Goal: Find specific page/section: Find specific page/section

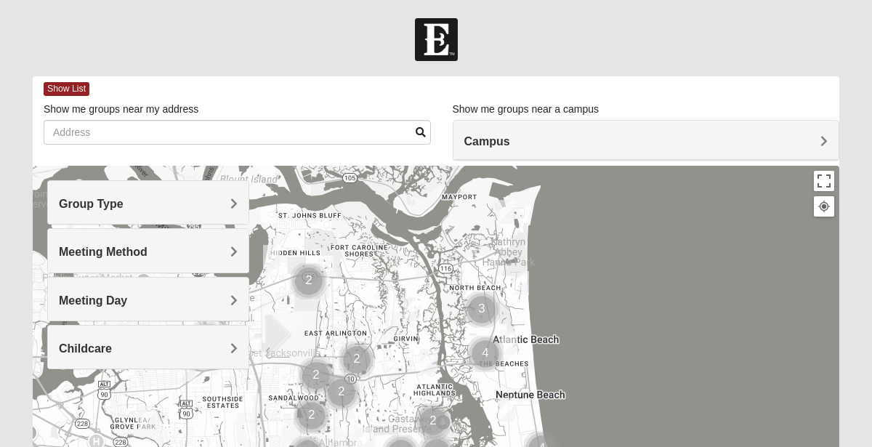
click at [766, 139] on h4 "Campus" at bounding box center [646, 141] width 364 height 14
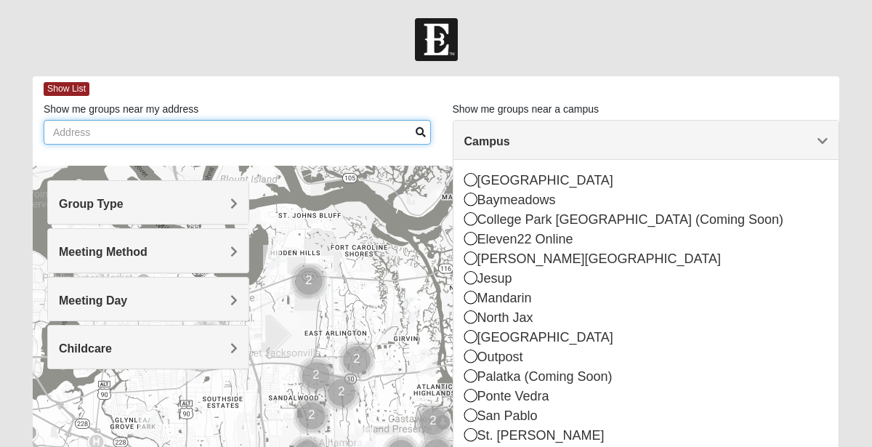
click at [384, 127] on input "Show me groups near my address" at bounding box center [237, 132] width 387 height 25
click at [325, 126] on input "Show me groups near my address" at bounding box center [237, 132] width 387 height 25
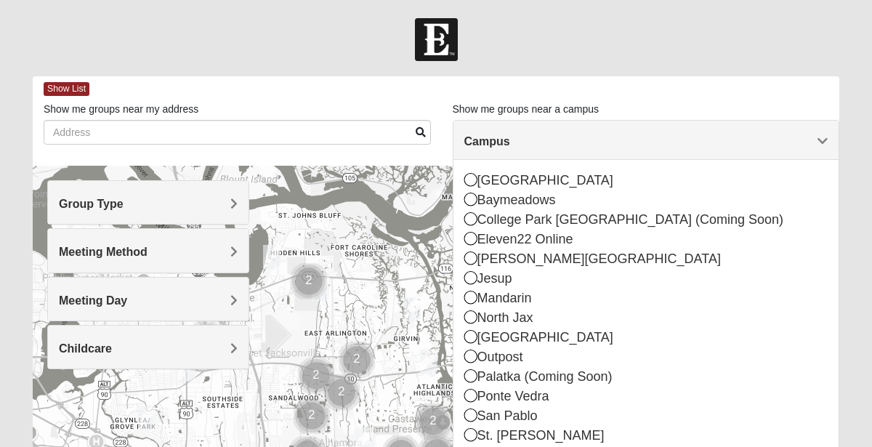
click at [13, 169] on form "Log In Find A Group Error Show List Loading Groups" at bounding box center [436, 409] width 872 height 782
click at [123, 207] on span "Group Type" at bounding box center [91, 204] width 65 height 12
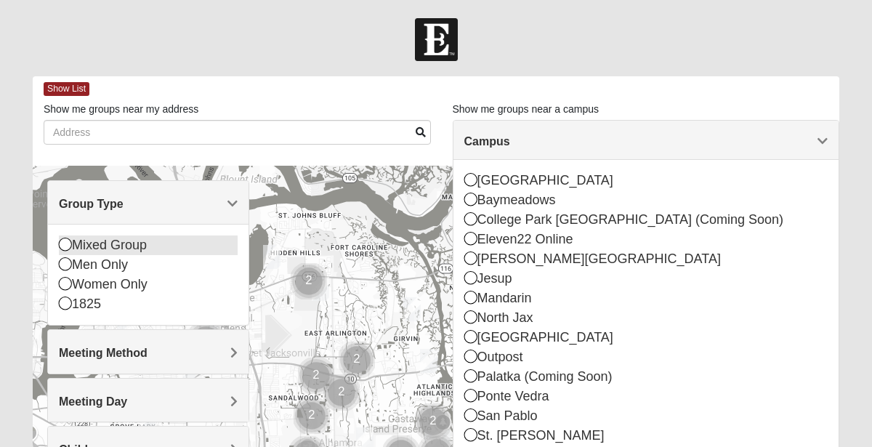
click at [65, 246] on icon at bounding box center [65, 244] width 13 height 13
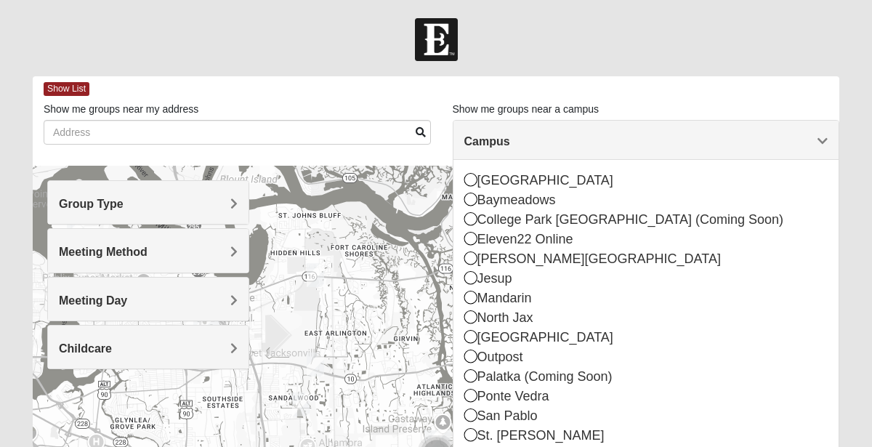
click at [153, 252] on h4 "Meeting Method" at bounding box center [148, 252] width 179 height 14
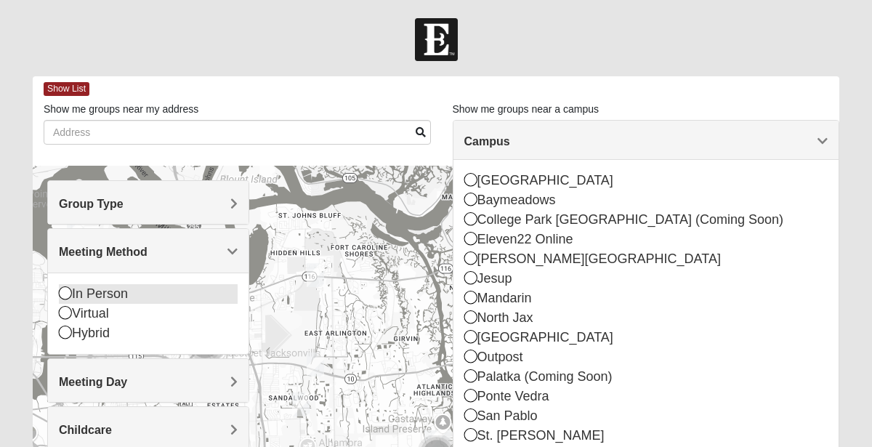
click at [64, 293] on icon at bounding box center [65, 292] width 13 height 13
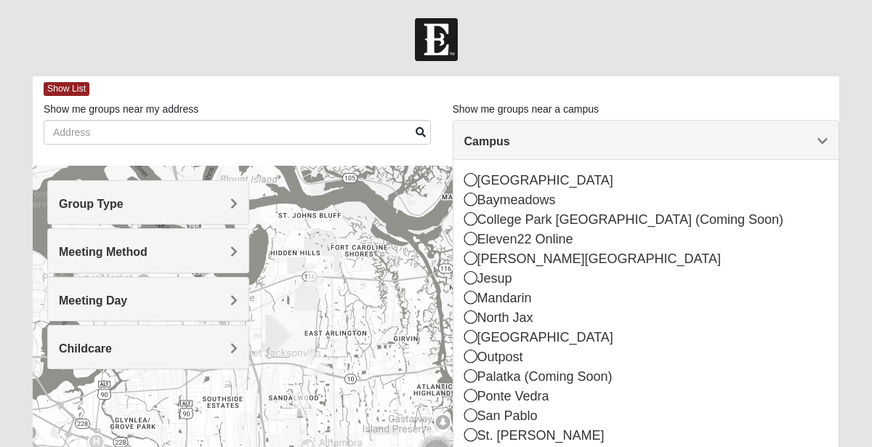
click at [125, 296] on span "Meeting Day" at bounding box center [93, 300] width 68 height 12
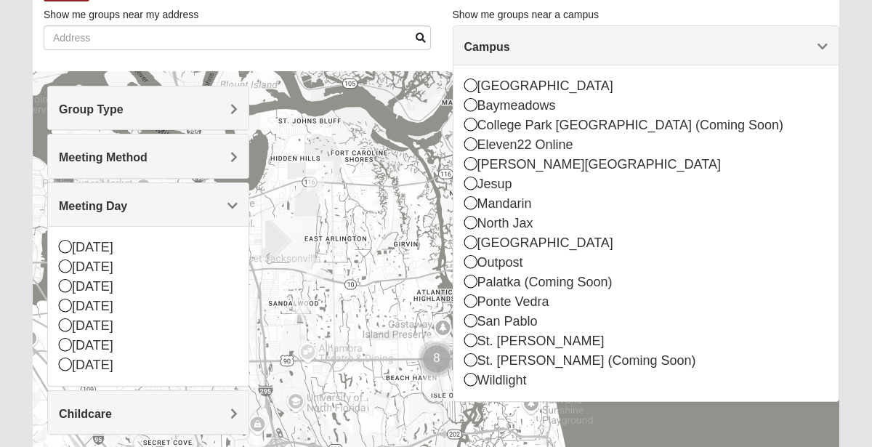
scroll to position [94, 0]
click at [11, 236] on form "Log In Find A Group Error Show List Loading Groups" at bounding box center [436, 315] width 872 height 782
click at [15, 105] on form "Log In Find A Group Error Show List Loading Groups" at bounding box center [436, 315] width 872 height 782
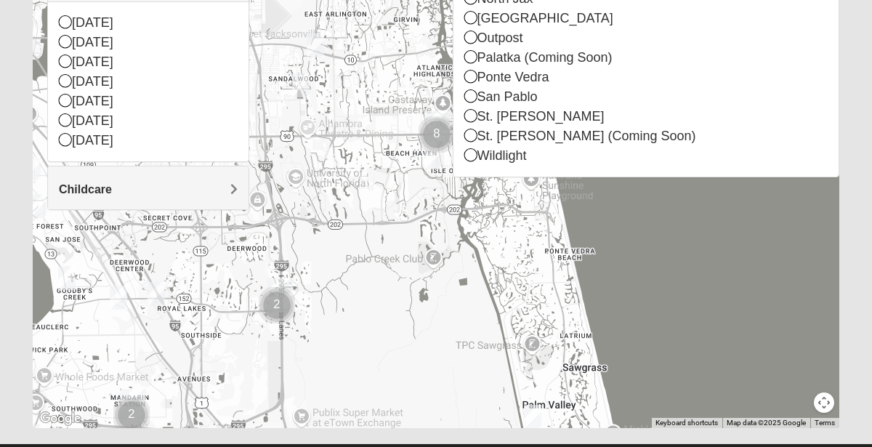
scroll to position [323, 0]
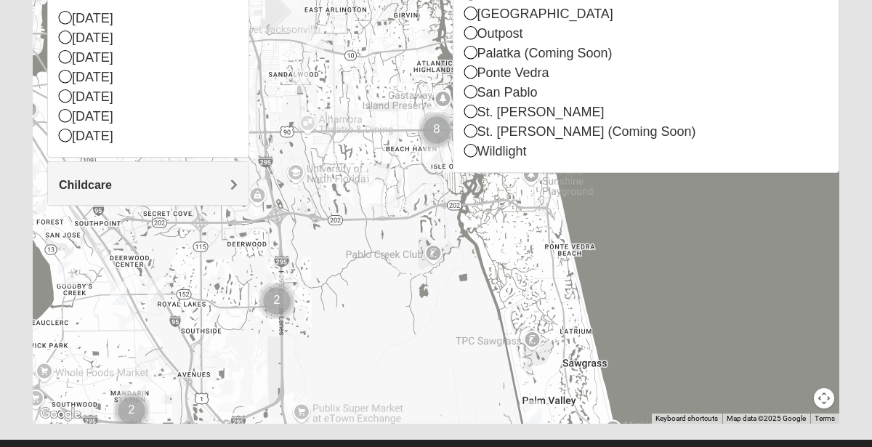
click at [861, 251] on form "Log In Find A Group Error Show List Loading Groups" at bounding box center [436, 86] width 872 height 782
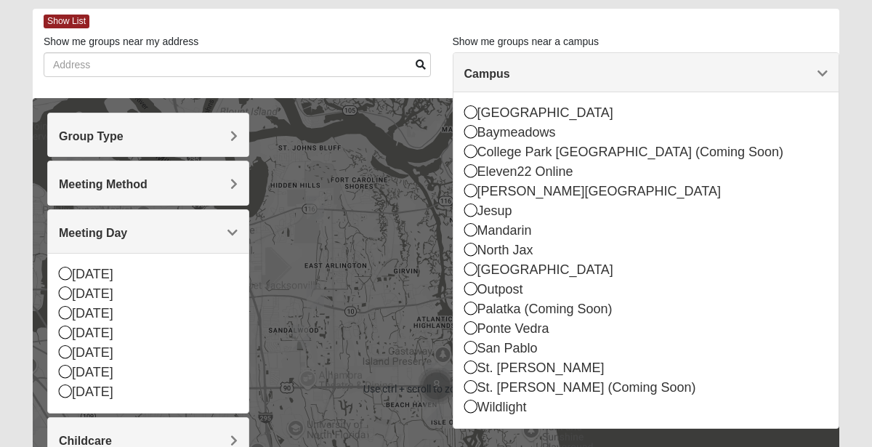
scroll to position [0, 0]
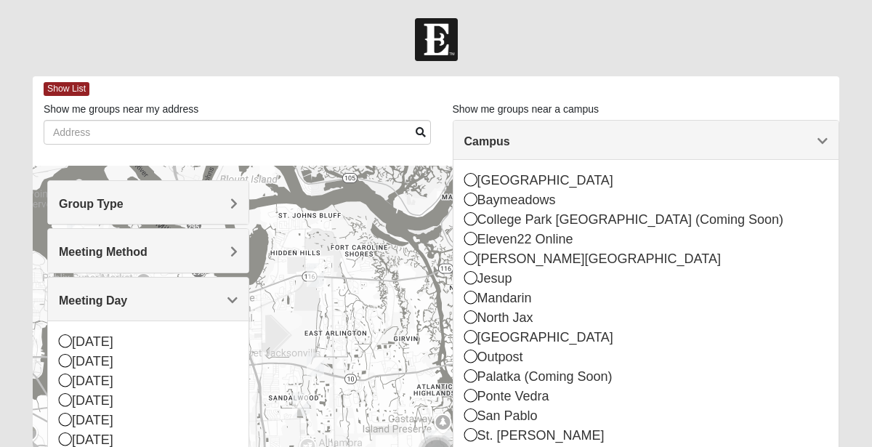
click at [705, 139] on h4 "Campus" at bounding box center [646, 141] width 364 height 14
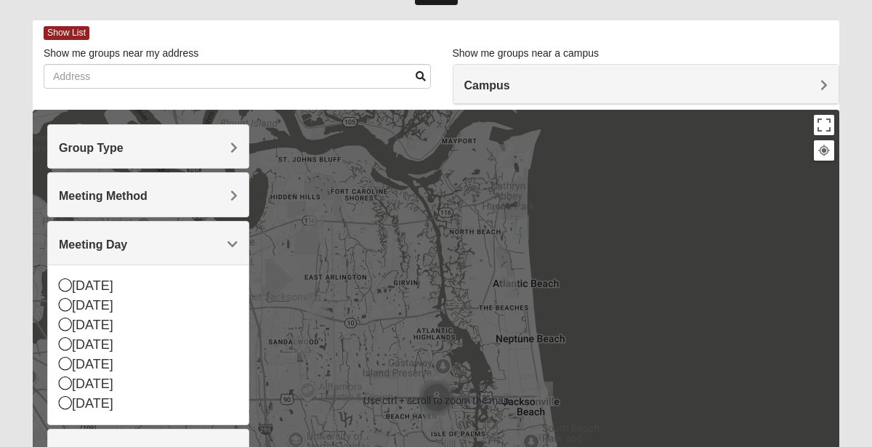
scroll to position [59, 0]
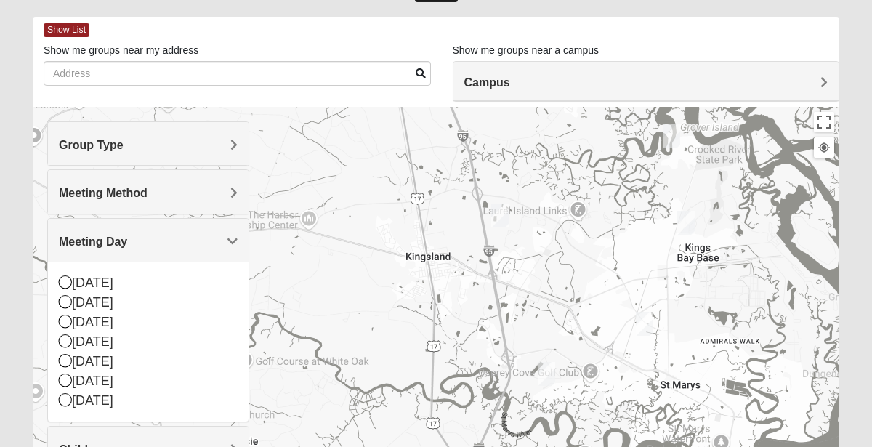
click at [495, 213] on img "Mixed Matthews 31548" at bounding box center [499, 216] width 29 height 36
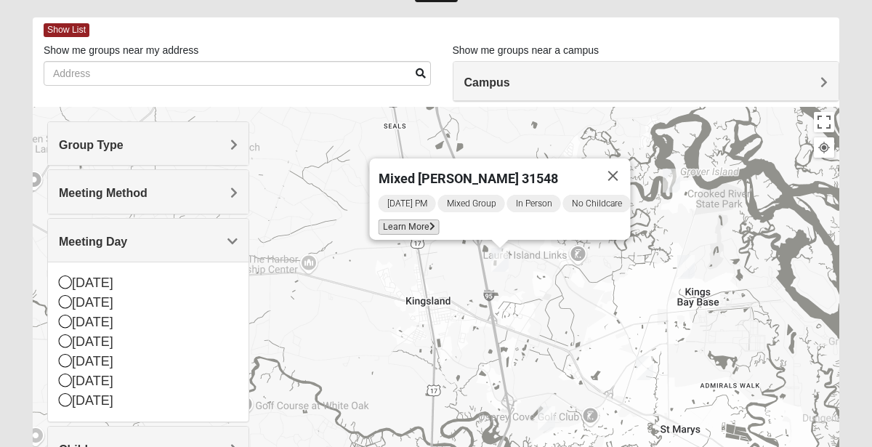
click at [410, 220] on span "Learn More" at bounding box center [408, 226] width 61 height 15
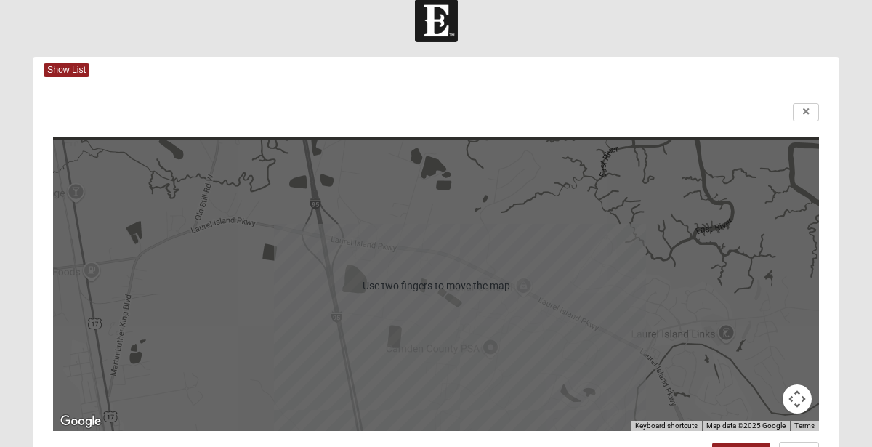
scroll to position [17, 0]
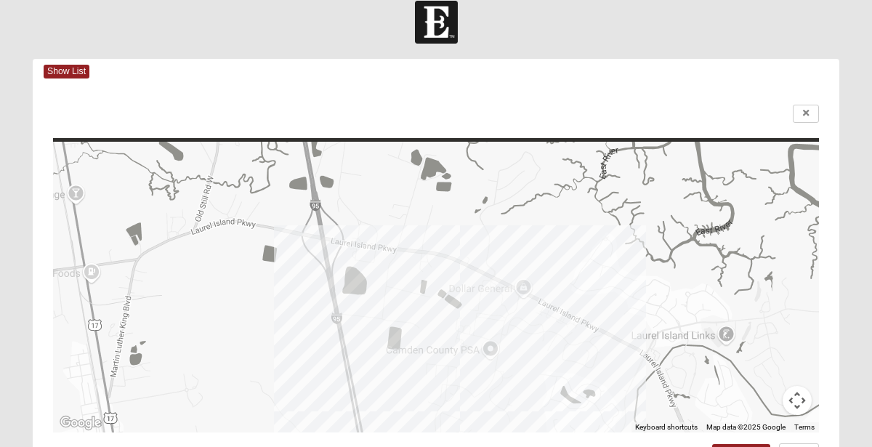
click at [155, 251] on div at bounding box center [436, 287] width 766 height 291
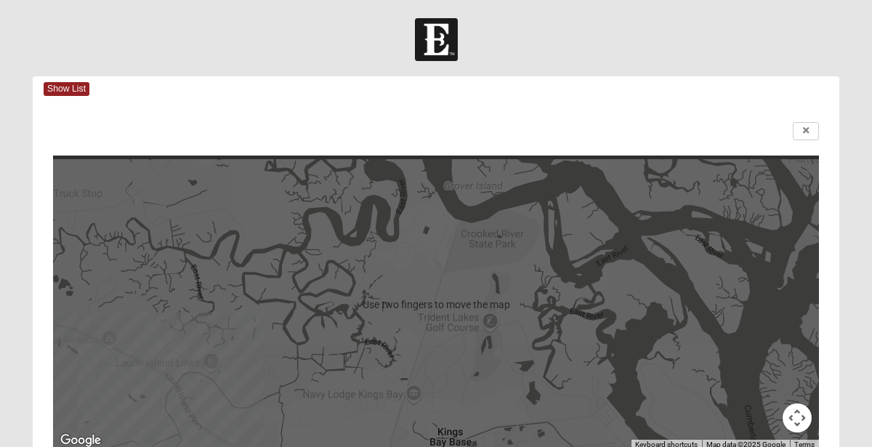
scroll to position [1, 0]
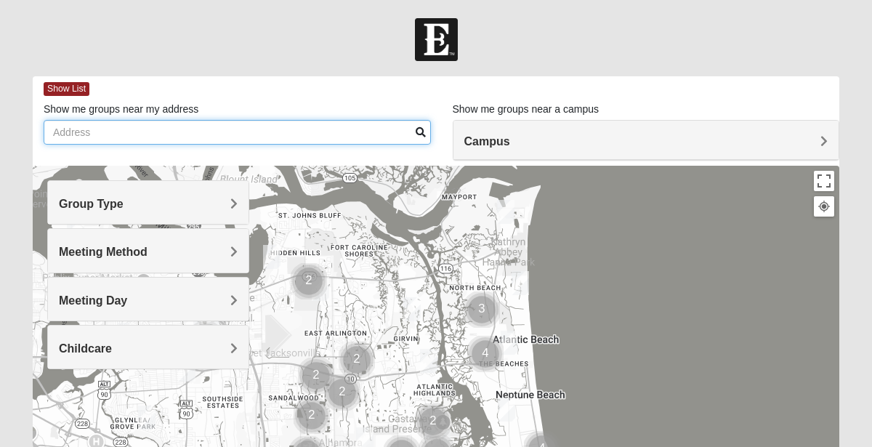
click at [192, 139] on input "Show me groups near my address" at bounding box center [237, 132] width 387 height 25
click at [70, 129] on input "31423" at bounding box center [237, 132] width 387 height 25
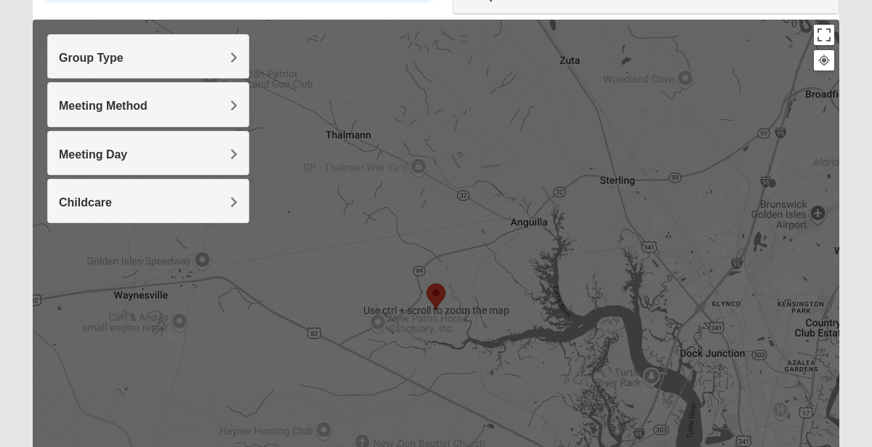
scroll to position [153, 0]
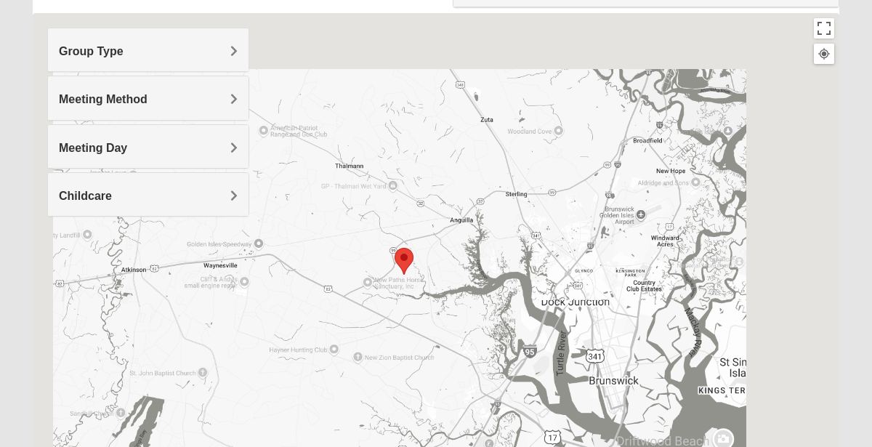
type input "31523"
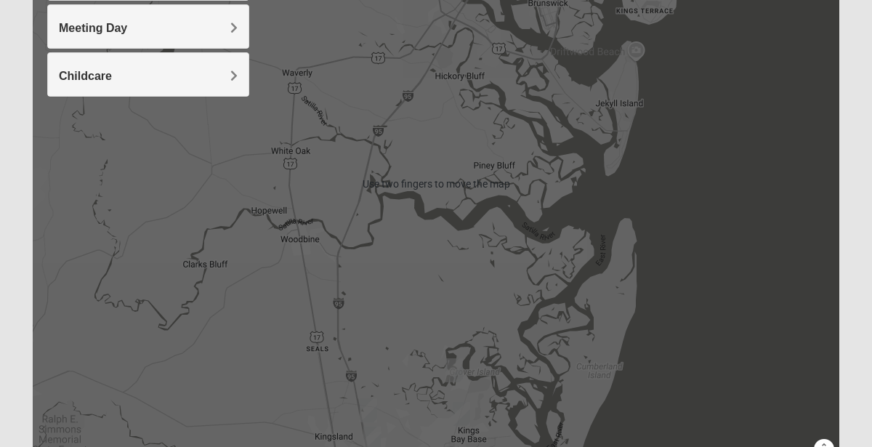
scroll to position [276, 0]
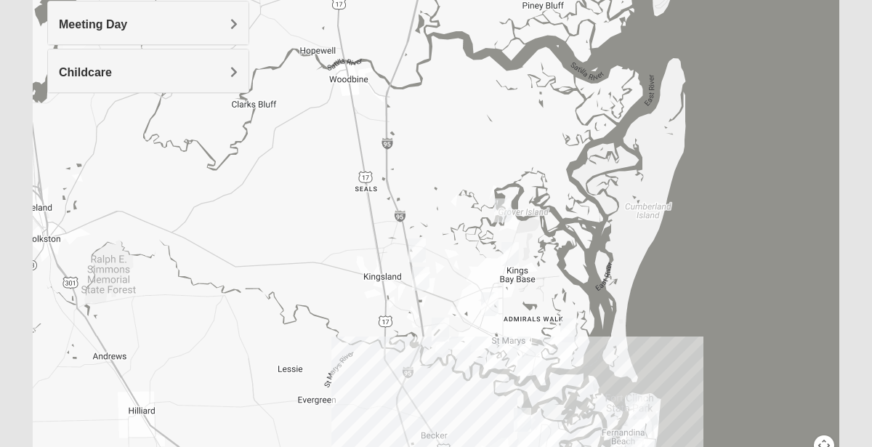
click at [417, 273] on img "Mens Langland 31548" at bounding box center [420, 279] width 29 height 36
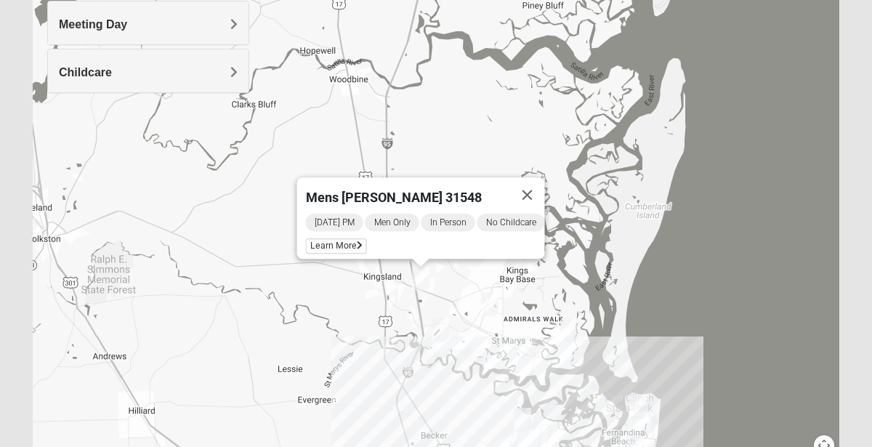
click at [437, 325] on img "Mixed Perreault 31558" at bounding box center [440, 330] width 29 height 36
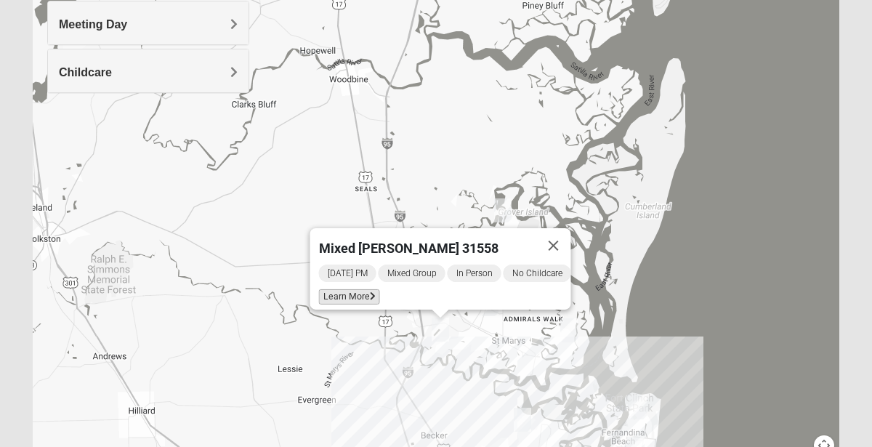
click at [370, 292] on icon at bounding box center [373, 296] width 6 height 9
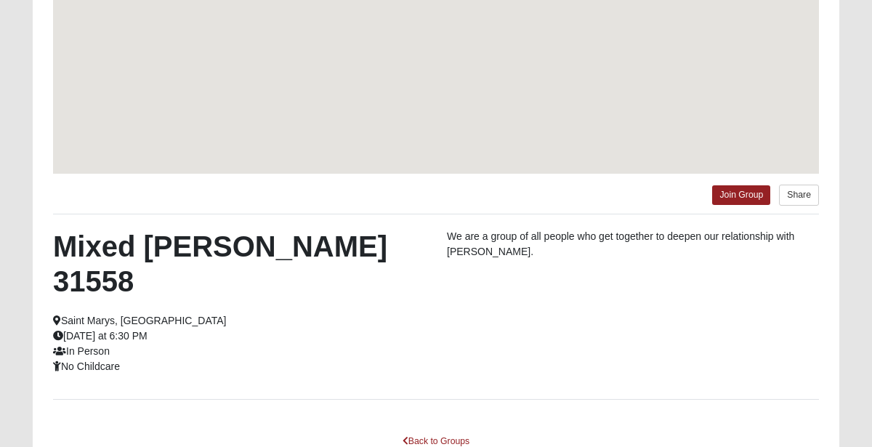
scroll to position [211, 0]
